Goal: Task Accomplishment & Management: Complete application form

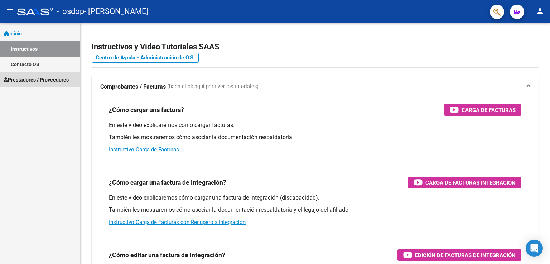
click at [54, 79] on span "Prestadores / Proveedores" at bounding box center [36, 80] width 65 height 8
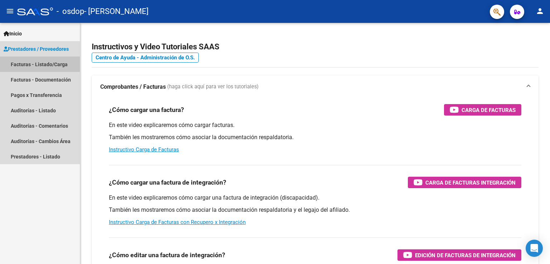
click at [54, 63] on link "Facturas - Listado/Carga" at bounding box center [40, 64] width 80 height 15
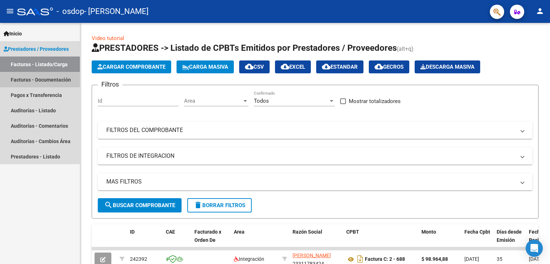
click at [52, 77] on link "Facturas - Documentación" at bounding box center [40, 79] width 80 height 15
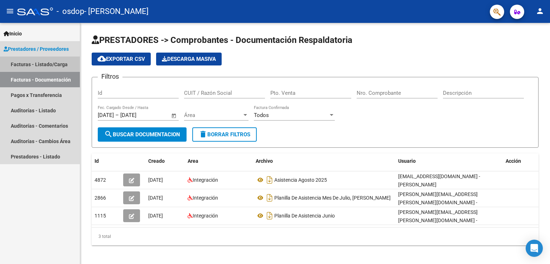
click at [52, 62] on link "Facturas - Listado/Carga" at bounding box center [40, 64] width 80 height 15
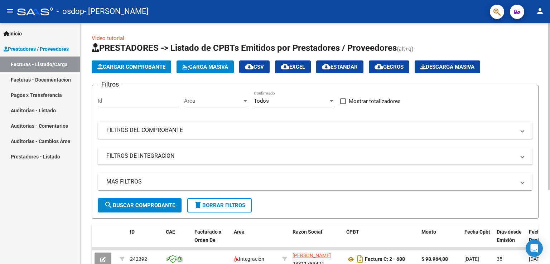
click at [155, 66] on span "Cargar Comprobante" at bounding box center [131, 67] width 68 height 6
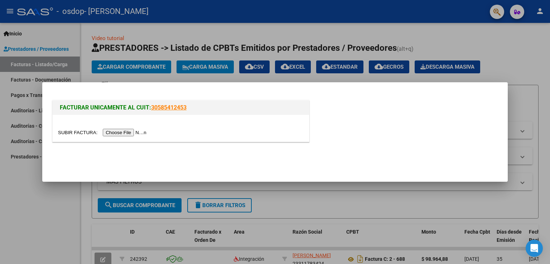
click at [404, 138] on div "FACTURAR UNICAMENTE AL CUIT: 30585412453" at bounding box center [275, 122] width 448 height 47
click at [379, 207] on div at bounding box center [275, 132] width 550 height 264
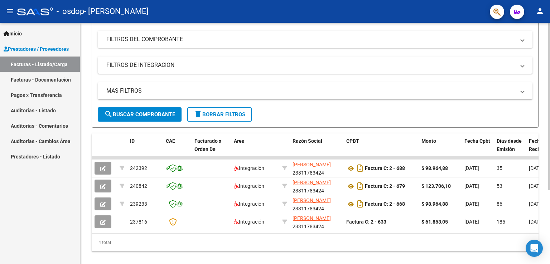
scroll to position [104, 0]
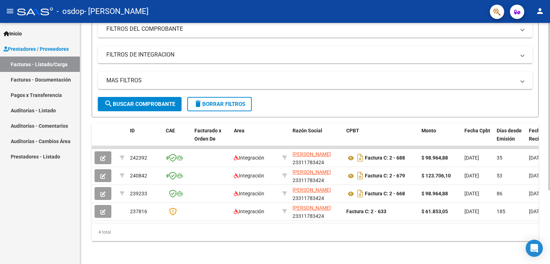
click at [546, 189] on div "Video tutorial PRESTADORES -> Listado de CPBTs Emitidos por Prestadores / Prove…" at bounding box center [315, 93] width 471 height 342
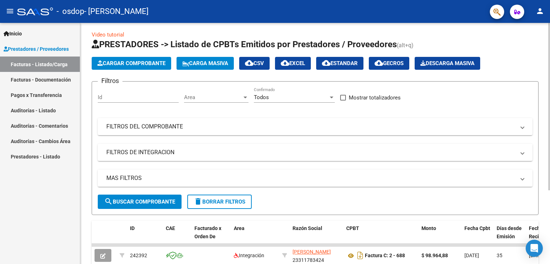
scroll to position [1, 0]
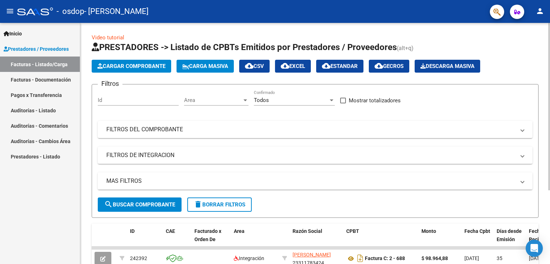
click at [549, 64] on div at bounding box center [549, 106] width 2 height 167
click at [144, 64] on span "Cargar Comprobante" at bounding box center [131, 66] width 68 height 6
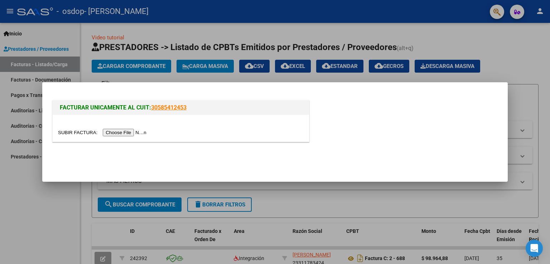
click at [136, 130] on input "file" at bounding box center [103, 133] width 91 height 8
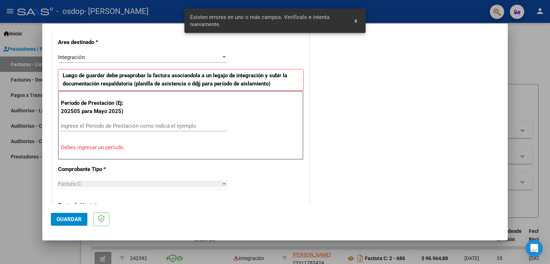
scroll to position [163, 0]
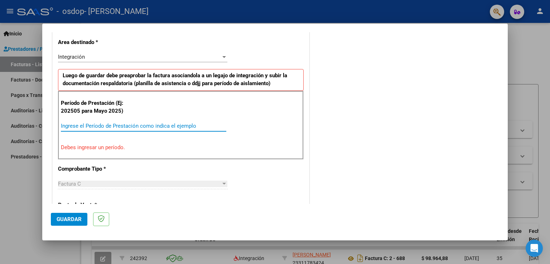
click at [80, 123] on input "Ingrese el Período de Prestación como indica el ejemplo" at bounding box center [143, 126] width 165 height 6
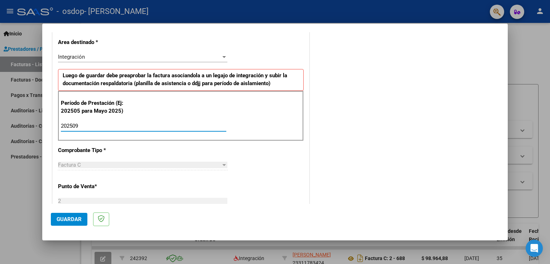
type input "202509"
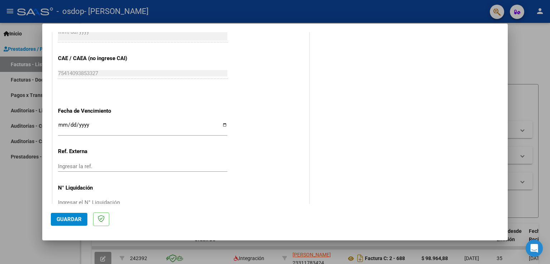
scroll to position [457, 0]
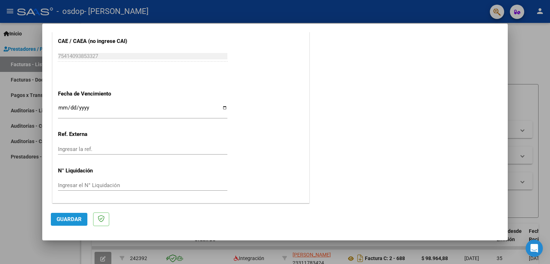
click at [73, 219] on span "Guardar" at bounding box center [69, 219] width 25 height 6
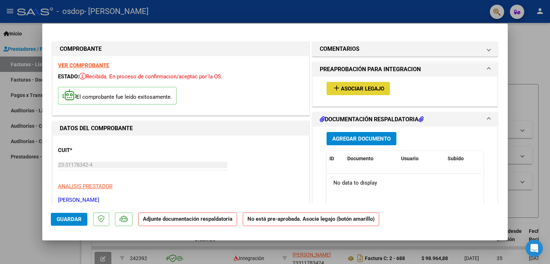
click at [366, 88] on span "Asociar Legajo" at bounding box center [362, 89] width 43 height 6
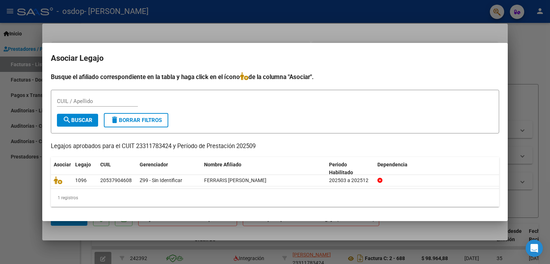
click at [522, 178] on div at bounding box center [275, 132] width 550 height 264
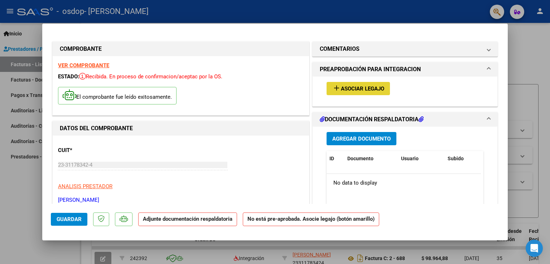
click at [356, 89] on span "Asociar Legajo" at bounding box center [362, 89] width 43 height 6
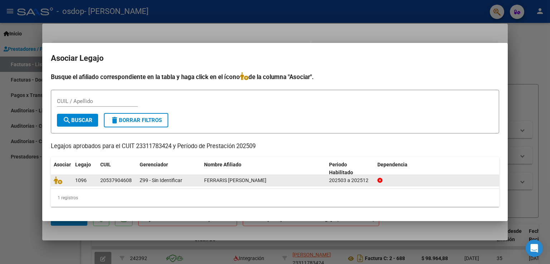
click at [228, 182] on span "FERRARIS [PERSON_NAME]" at bounding box center [235, 180] width 62 height 6
click at [58, 182] on icon at bounding box center [58, 180] width 9 height 8
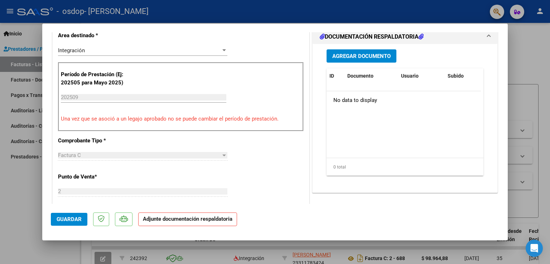
scroll to position [180, 0]
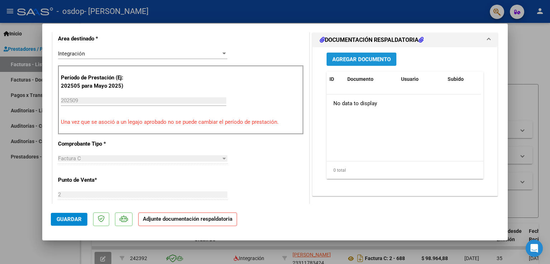
click at [366, 58] on span "Agregar Documento" at bounding box center [361, 59] width 58 height 6
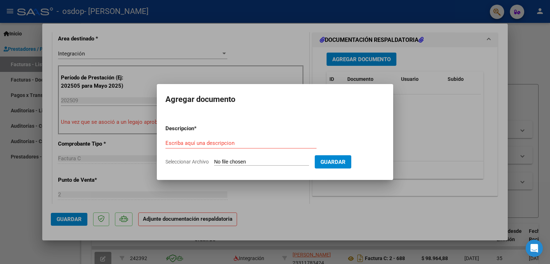
click at [420, 138] on div at bounding box center [275, 132] width 550 height 264
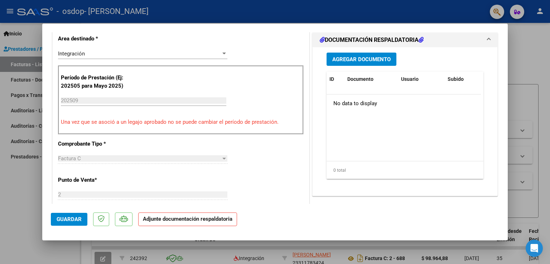
click at [210, 220] on strong "Adjunte documentación respaldatoria" at bounding box center [187, 219] width 89 height 6
click at [363, 56] on span "Agregar Documento" at bounding box center [361, 59] width 58 height 6
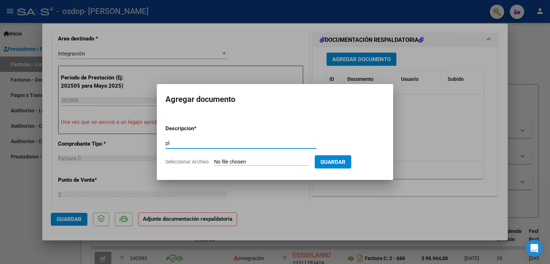
type input "p"
type input "asistencia [DATE]"
click at [251, 162] on input "Seleccionar Archivo" at bounding box center [261, 162] width 95 height 7
type input "C:\fakepath\asistencia [DATE].pdf"
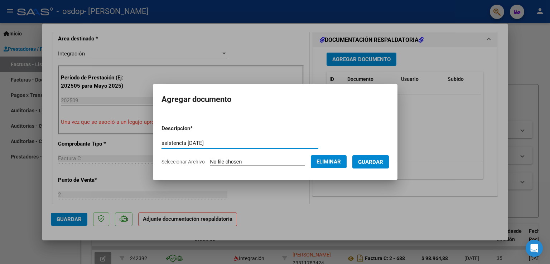
click at [223, 144] on input "asistencia [DATE]" at bounding box center [239, 143] width 157 height 6
type input "a"
type input "planilla de asistencia"
click at [378, 165] on span "Guardar" at bounding box center [370, 162] width 25 height 6
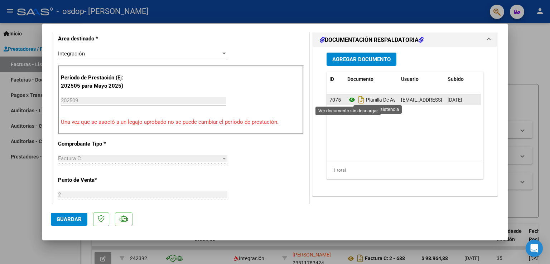
click at [348, 99] on icon at bounding box center [351, 100] width 9 height 9
click at [348, 98] on icon at bounding box center [351, 100] width 9 height 9
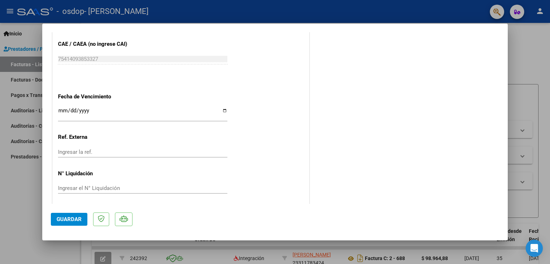
scroll to position [468, 0]
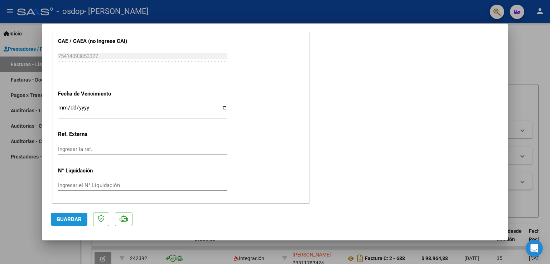
click at [75, 220] on span "Guardar" at bounding box center [69, 219] width 25 height 6
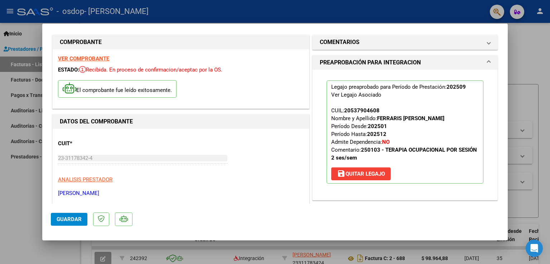
scroll to position [0, 0]
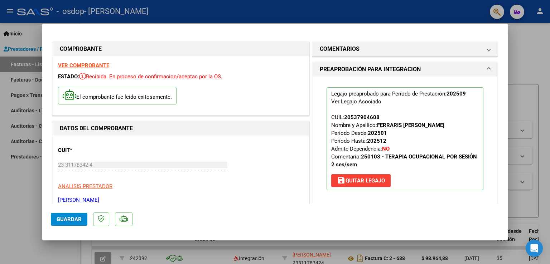
click at [527, 70] on div at bounding box center [275, 132] width 550 height 264
type input "$ 0,00"
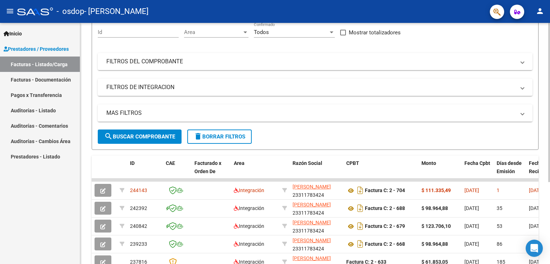
scroll to position [71, 0]
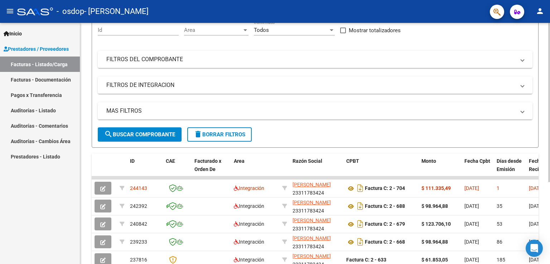
click at [549, 216] on div at bounding box center [549, 151] width 2 height 159
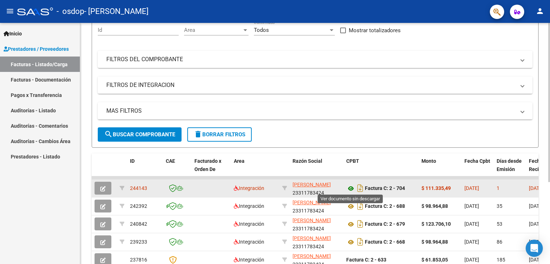
click at [350, 185] on icon at bounding box center [350, 188] width 9 height 9
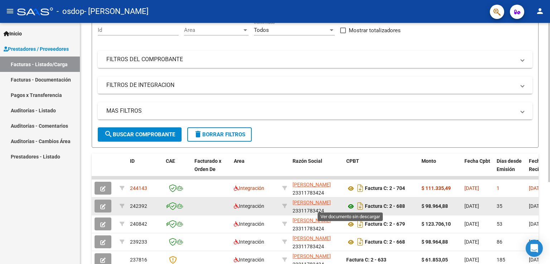
click at [352, 207] on icon at bounding box center [350, 206] width 9 height 9
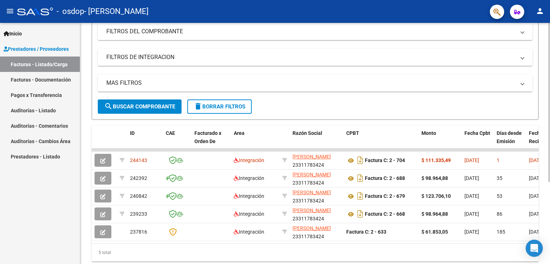
scroll to position [98, 0]
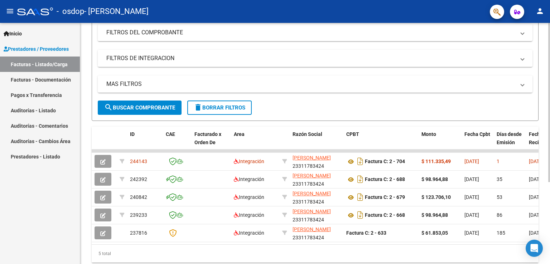
click at [549, 198] on div at bounding box center [549, 169] width 2 height 159
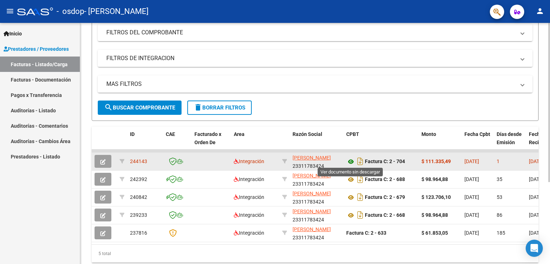
click at [351, 160] on icon at bounding box center [350, 161] width 9 height 9
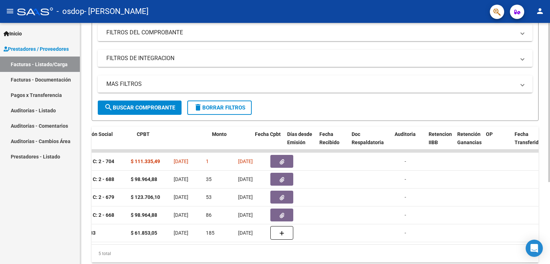
scroll to position [0, 0]
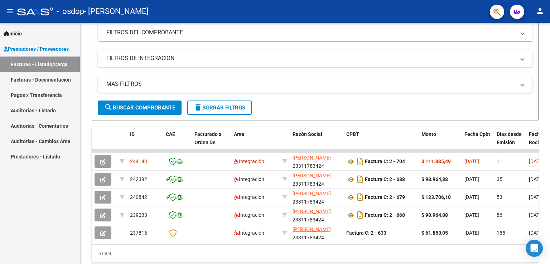
click at [543, 11] on mat-icon "person" at bounding box center [539, 11] width 9 height 9
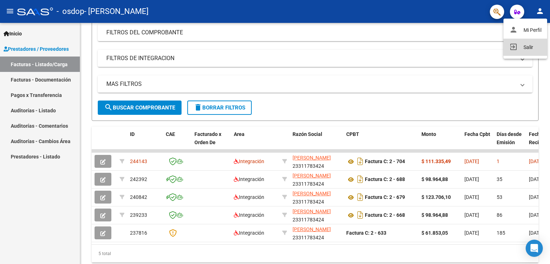
click at [523, 46] on button "exit_to_app Salir" at bounding box center [525, 47] width 44 height 17
